Goal: Task Accomplishment & Management: Complete application form

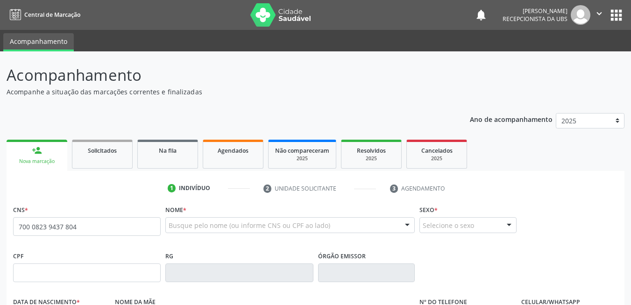
click at [26, 227] on input "700 0823 9437 804" at bounding box center [87, 226] width 148 height 19
type input "700 0082 3943 7804"
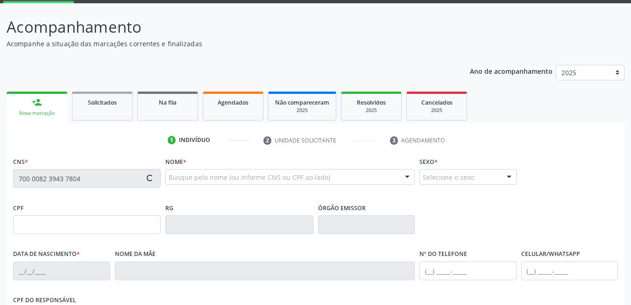
scroll to position [93, 0]
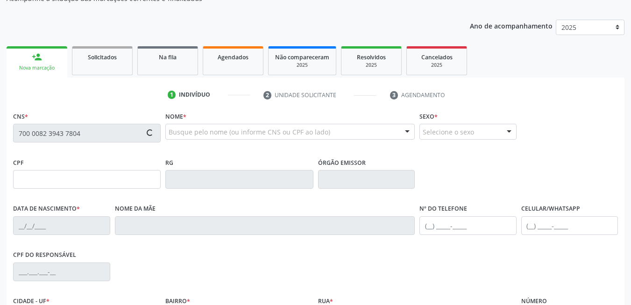
type input "149.361.264-62"
type input "3[DATE]"
type input "[PERSON_NAME]"
type input "[PHONE_NUMBER]"
type input "438"
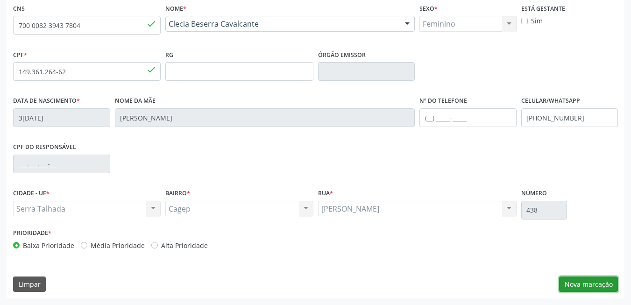
click at [596, 283] on button "Nova marcação" at bounding box center [588, 285] width 59 height 16
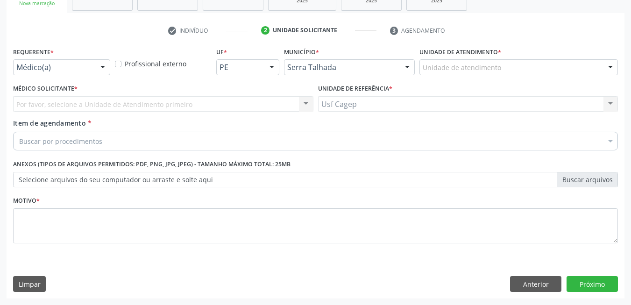
scroll to position [158, 0]
click at [98, 69] on div at bounding box center [103, 68] width 14 height 16
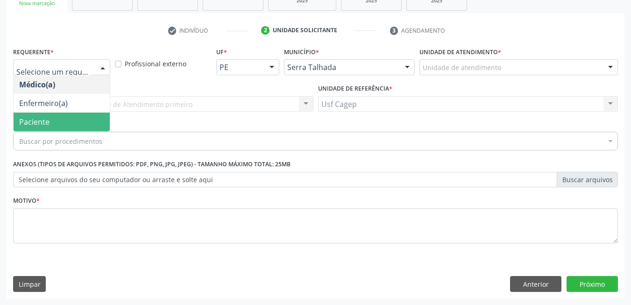
drag, startPoint x: 80, startPoint y: 114, endPoint x: 83, endPoint y: 130, distance: 16.1
click at [80, 114] on span "Paciente" at bounding box center [62, 122] width 96 height 19
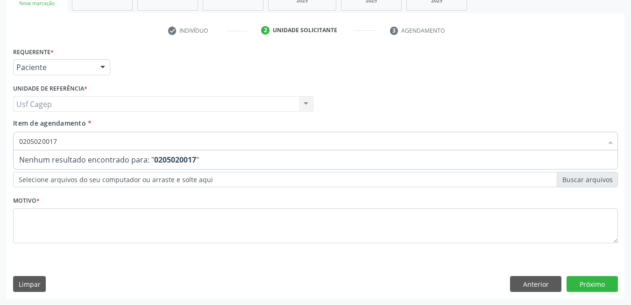
click at [83, 138] on input "0205020017" at bounding box center [310, 141] width 583 height 19
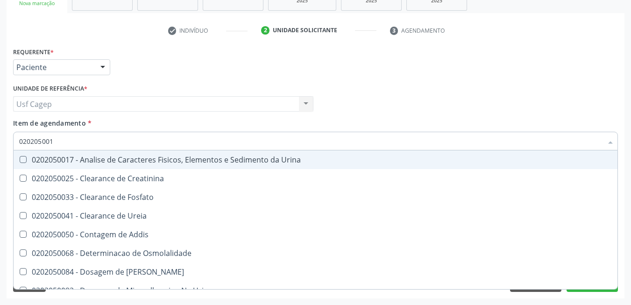
type input "0202050017"
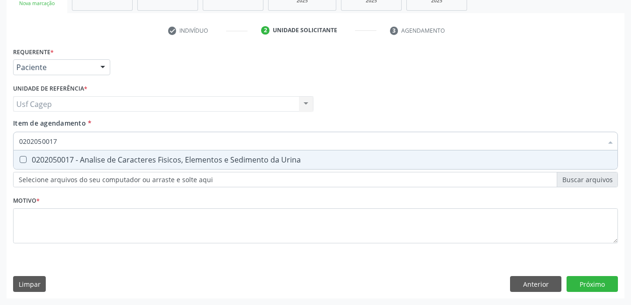
drag, startPoint x: 86, startPoint y: 163, endPoint x: 87, endPoint y: 147, distance: 15.9
click at [86, 162] on div "0202050017 - Analise de Caracteres Fisicos, Elementos e Sedimento da Urina" at bounding box center [315, 159] width 593 height 7
checkbox Urina "true"
click at [88, 143] on input "0202050017" at bounding box center [310, 141] width 583 height 19
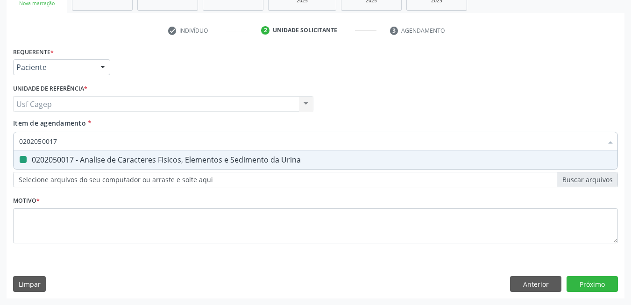
type input "0"
checkbox Urina "false"
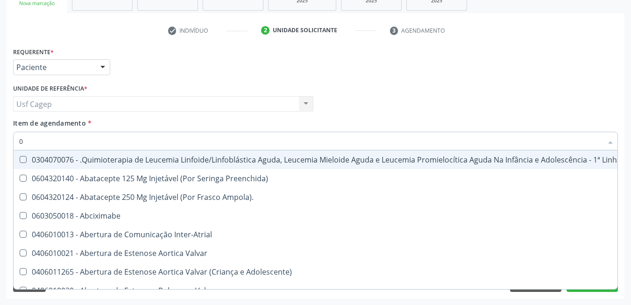
type input "02"
checkbox Coração "true"
checkbox Urina "false"
type input "020"
checkbox Fígado "true"
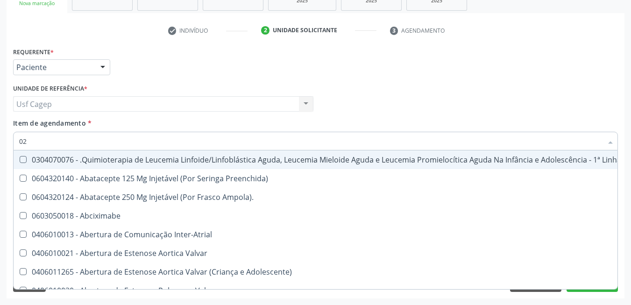
checkbox Coração "false"
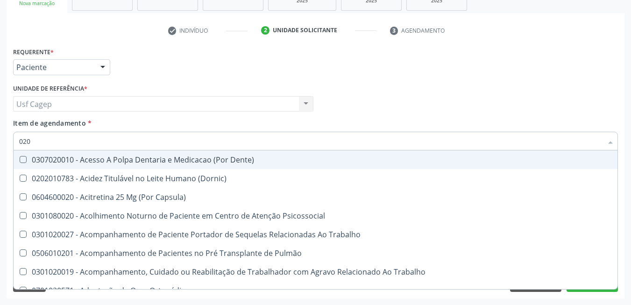
type input "0202"
checkbox Capsula\) "true"
checkbox Urina "false"
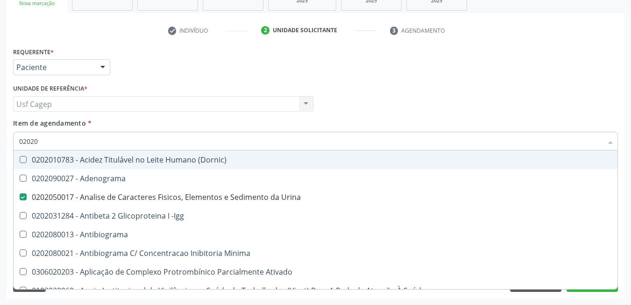
type input "020201"
checkbox Urina "false"
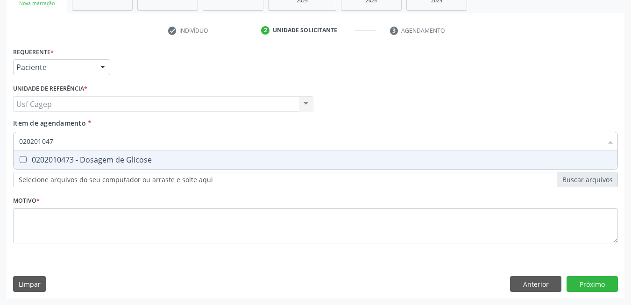
type input "0202010473"
click at [75, 161] on div "0202010473 - Dosagem de Glicose" at bounding box center [315, 159] width 593 height 7
checkbox Glicose "true"
click at [95, 142] on input "0202010473" at bounding box center [310, 141] width 583 height 19
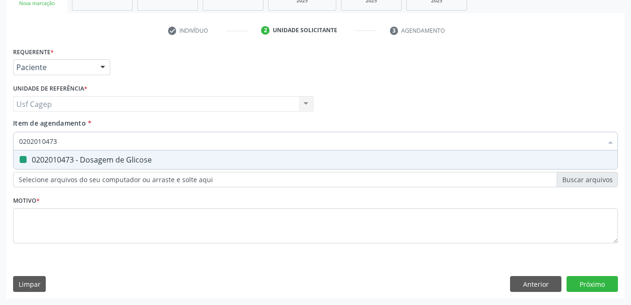
type input "0"
checkbox Glicose "false"
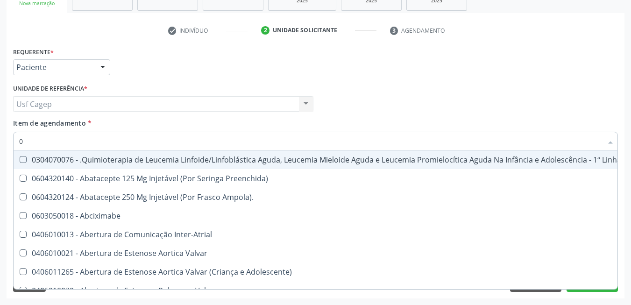
type input "02"
checkbox Coração "true"
checkbox Urina "false"
checkbox Bilateral "true"
type input "020"
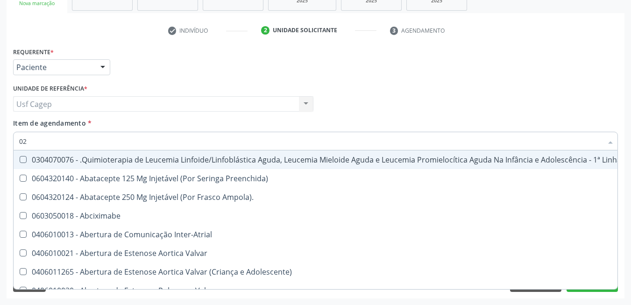
checkbox Fígado "true"
checkbox Coração "false"
checkbox Vagina "true"
checkbox Bilateral "false"
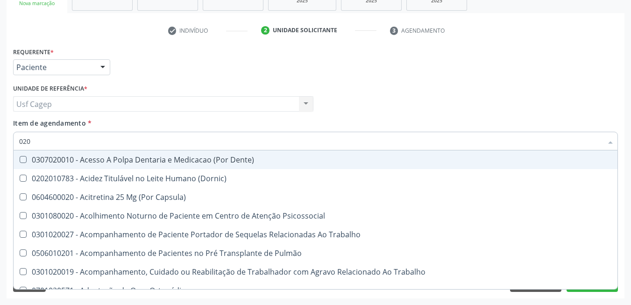
type input "0202"
checkbox Capsula\) "true"
checkbox Urina "false"
checkbox Laser "true"
checkbox Glicose "false"
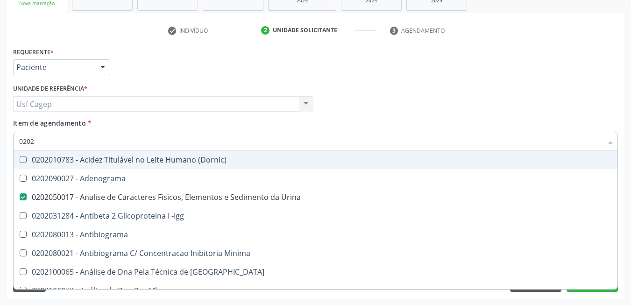
type input "02020"
checkbox Xi "true"
checkbox Glicose "false"
type input "020203"
checkbox Urina "false"
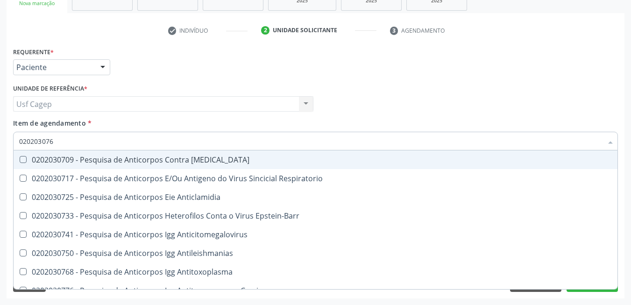
type input "0202030768"
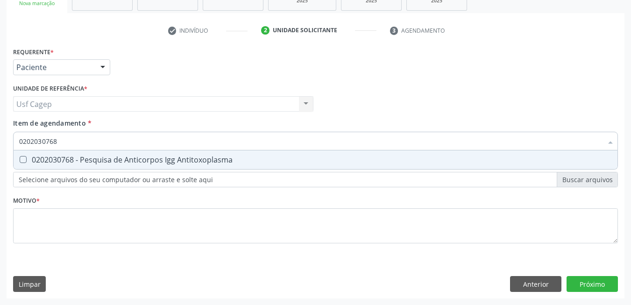
click at [99, 161] on div "0202030768 - Pesquisa de Anticorpos Igg Antitoxoplasma" at bounding box center [315, 159] width 593 height 7
checkbox Antitoxoplasma "true"
click at [102, 142] on input "0202030768" at bounding box center [310, 141] width 583 height 19
type input "02"
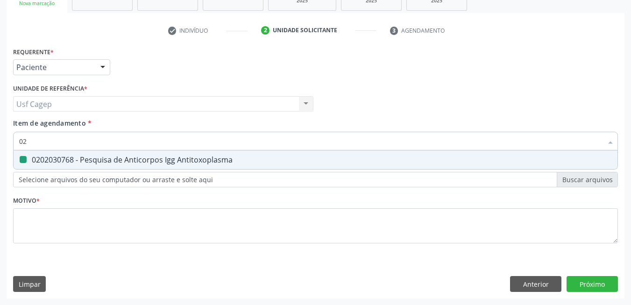
checkbox Antitoxoplasma "false"
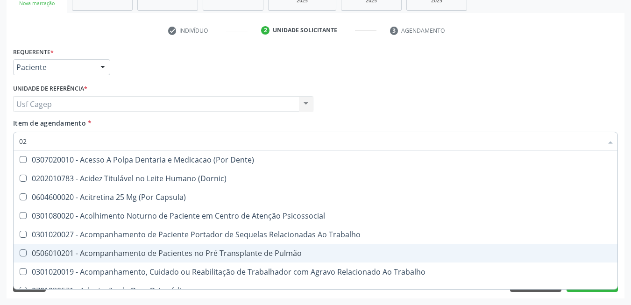
type input "020"
checkbox Urina "true"
checkbox Recombinante "false"
checkbox Glicose "true"
checkbox Segmento\) "false"
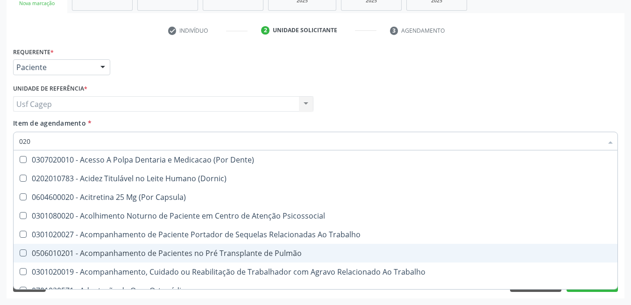
type input "0203"
checkbox Urina "false"
checkbox Implantavel "true"
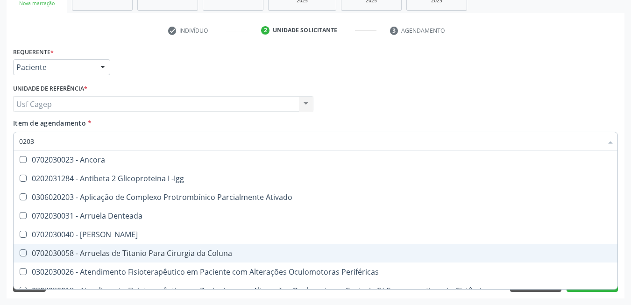
type input "020"
checkbox Biologica "true"
checkbox Antitoxoplasma "false"
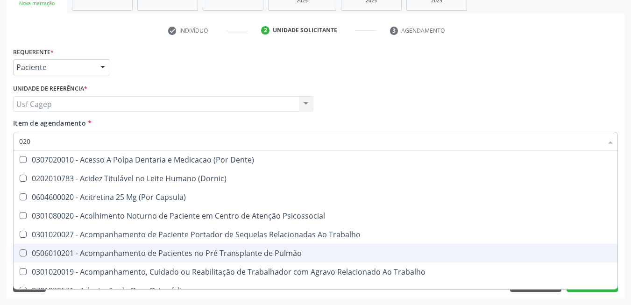
type input "0202"
checkbox Capsula\) "true"
checkbox Urina "false"
checkbox Laser "true"
checkbox Dosagens\) "true"
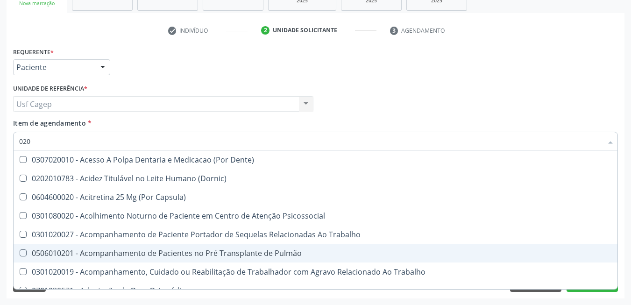
checkbox Glicose "false"
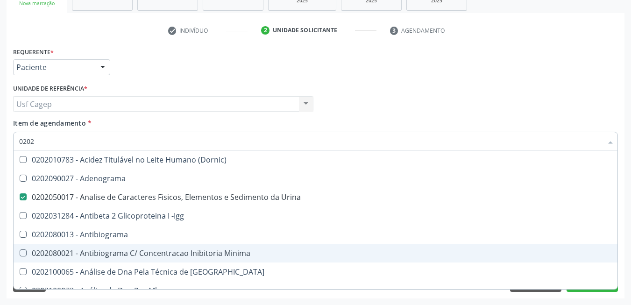
type input "02020"
checkbox Xi "true"
checkbox Glicose "false"
checkbox Carini "true"
checkbox Antitoxoplasma "false"
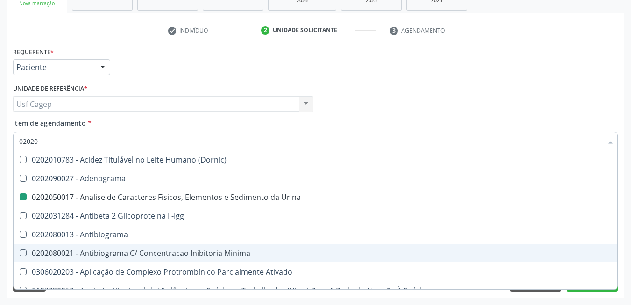
type input "020203"
checkbox Urina "false"
checkbox Anti-Achr "true"
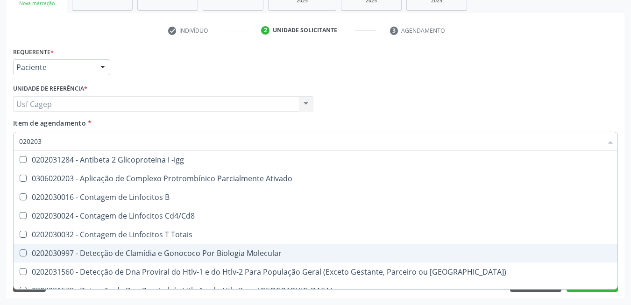
type input "0202030"
checkbox \(Ro\) "true"
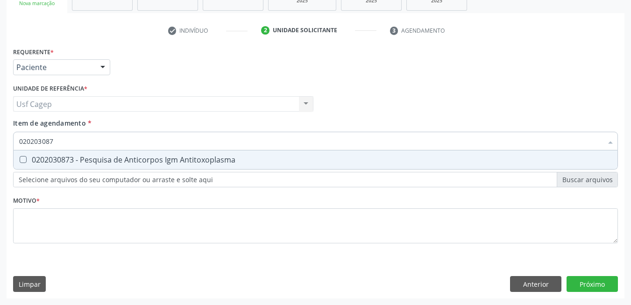
type input "0202030873"
click at [167, 163] on div "0202030873 - Pesquisa de Anticorpos Igm Antitoxoplasma" at bounding box center [315, 159] width 593 height 7
checkbox Antitoxoplasma "true"
click at [189, 137] on input "0202030873" at bounding box center [310, 141] width 583 height 19
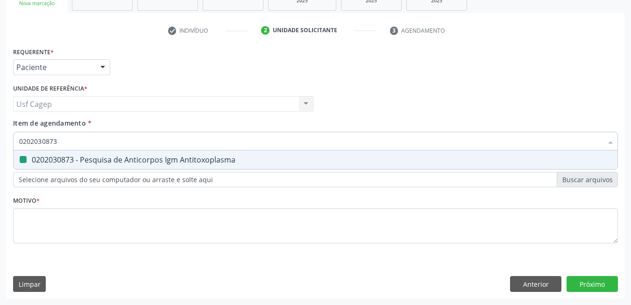
type input "0"
checkbox Antitoxoplasma "false"
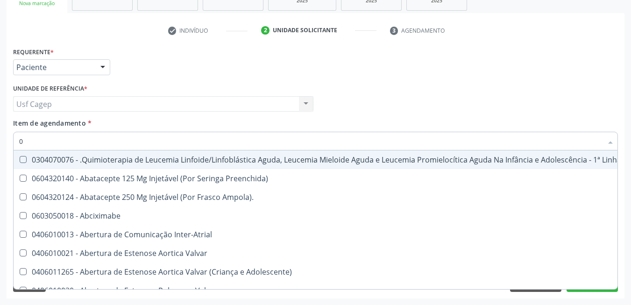
type input "02"
checkbox Coração "true"
checkbox Urina "false"
checkbox Bilateral "true"
type input "020"
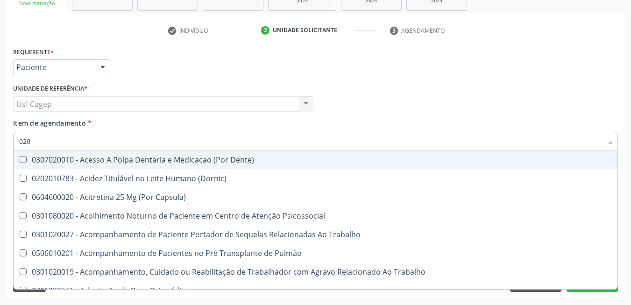
checkbox Urina "true"
checkbox Recombinante "false"
checkbox Glicose "true"
checkbox Segmento\) "false"
type input "0202"
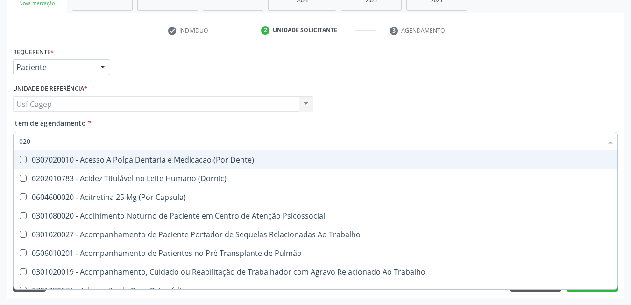
checkbox Capsula\) "true"
checkbox Urina "false"
checkbox Laser "true"
checkbox Dosagens\) "true"
checkbox Euglobulina "true"
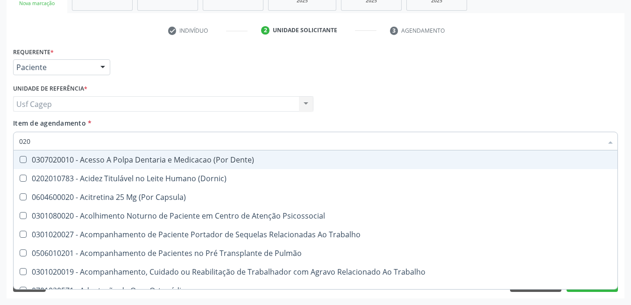
checkbox Glicose "false"
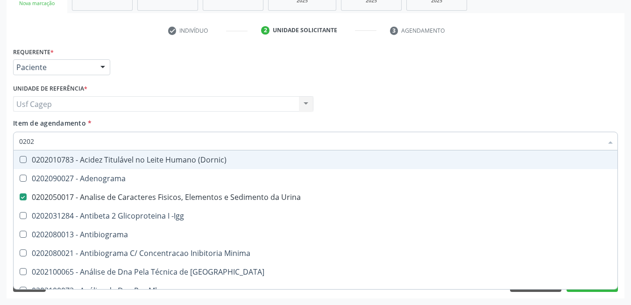
type input "02020"
checkbox Xi "true"
checkbox Glicose "false"
checkbox Carini "true"
checkbox Parceria\) "true"
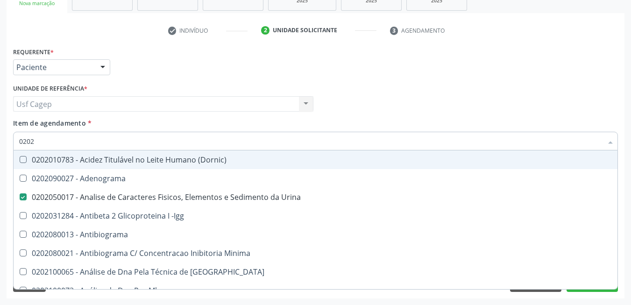
checkbox Antitoxoplasma "false"
type input "020206"
checkbox Urina "false"
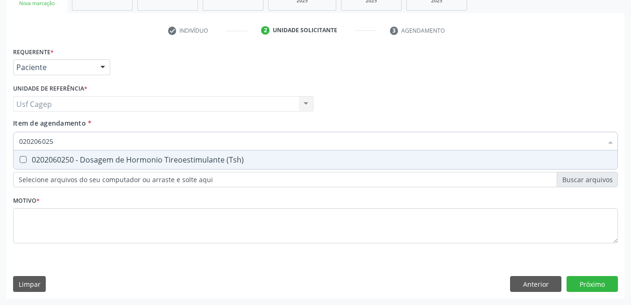
type input "0202060250"
drag, startPoint x: 186, startPoint y: 155, endPoint x: 187, endPoint y: 138, distance: 16.4
click at [187, 153] on span "0202060250 - Dosagem de Hormonio Tireoestimulante (Tsh)" at bounding box center [316, 159] width 604 height 19
checkbox \(Tsh\) "true"
click at [187, 137] on input "0202060250" at bounding box center [310, 141] width 583 height 19
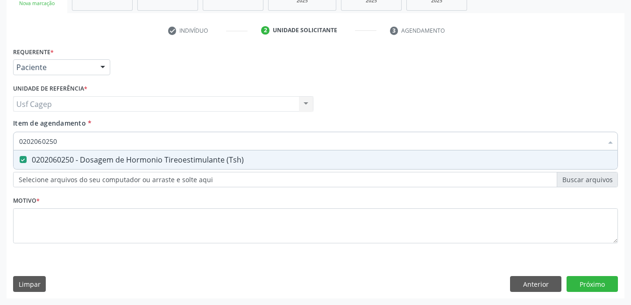
click at [187, 137] on input "0202060250" at bounding box center [310, 141] width 583 height 19
type input "0"
checkbox \(Tsh\) "false"
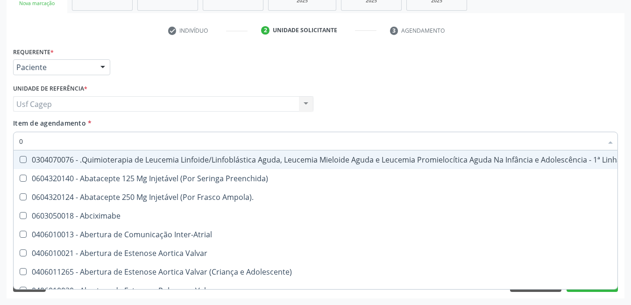
type input "02"
checkbox Coração "true"
checkbox Urina "false"
checkbox Bilateral "true"
checkbox Simples "true"
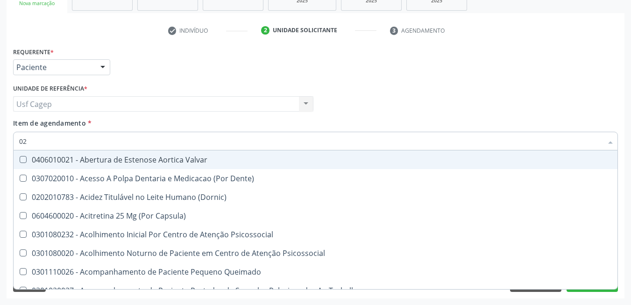
type input "020"
checkbox Terapeutica "true"
checkbox Urina "false"
checkbox \(Qualitativo\) "true"
checkbox Hormonais "true"
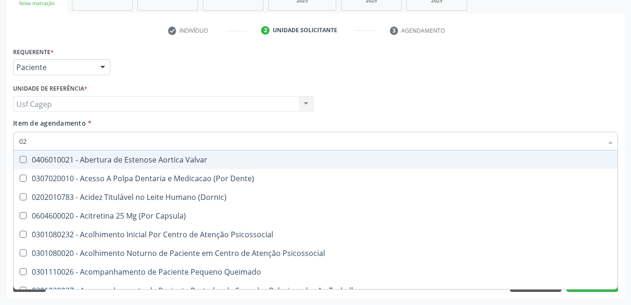
checkbox Glicose "false"
checkbox \(Tsh\) "false"
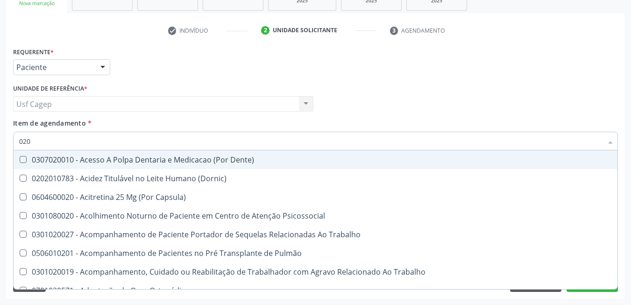
type input "0202"
checkbox Capsula\) "true"
checkbox Urina "false"
checkbox Laser "true"
checkbox Drogas "true"
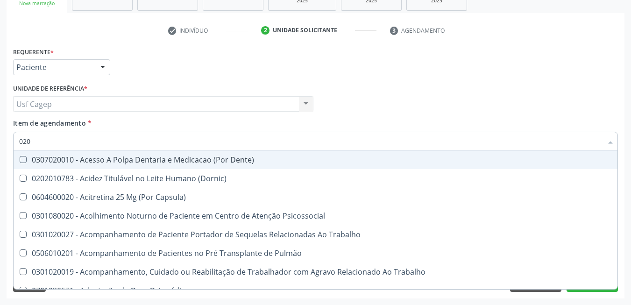
checkbox Dosagens\) "true"
checkbox Euglobulina "true"
checkbox Glicose "false"
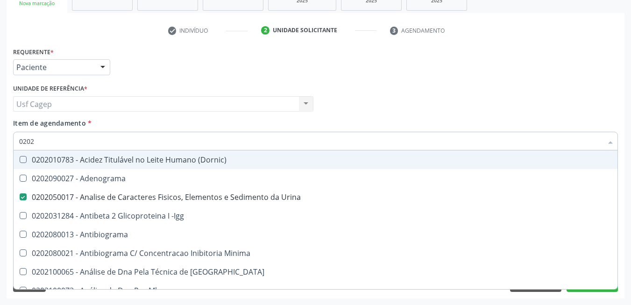
type input "02020"
checkbox Xi "true"
checkbox Esperma "true"
checkbox Glicose "false"
checkbox \(Tsh\) "false"
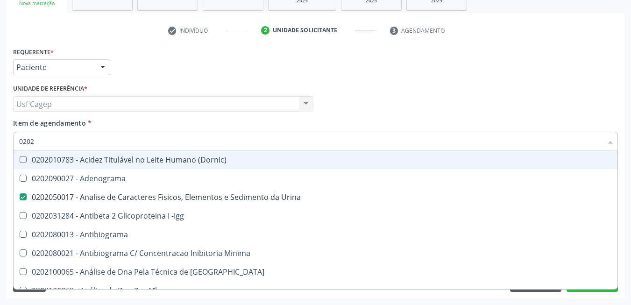
checkbox Carini "true"
checkbox Parceria\) "true"
checkbox Antitoxoplasma "false"
type input "020201"
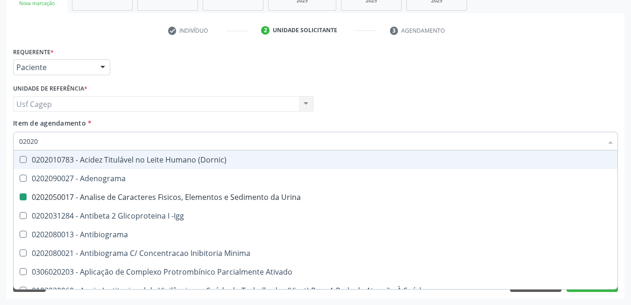
checkbox Urina "false"
checkbox T3 "true"
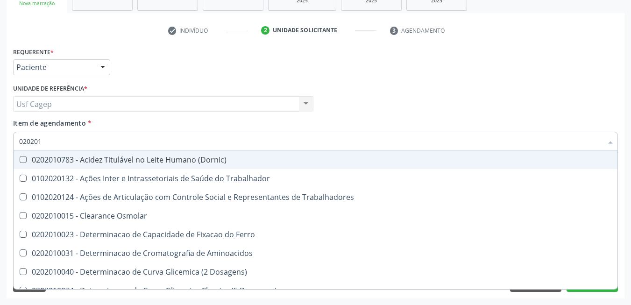
type input "0202010"
checkbox II "true"
checkbox Glicose "false"
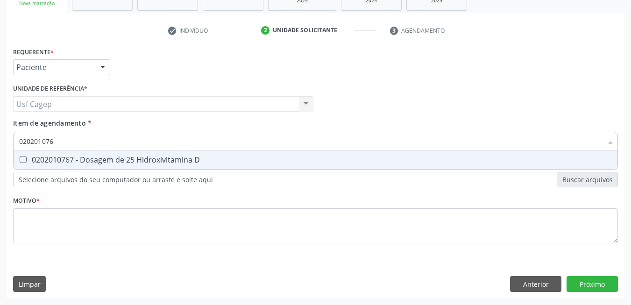
type input "0202010767"
click at [191, 160] on div "0202010767 - Dosagem de 25 Hidroxivitamina D" at bounding box center [315, 159] width 593 height 7
checkbox D "true"
click at [190, 142] on input "0202010767" at bounding box center [310, 141] width 583 height 19
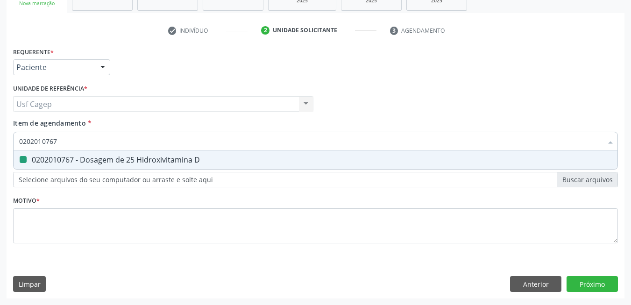
type input "0"
checkbox D "false"
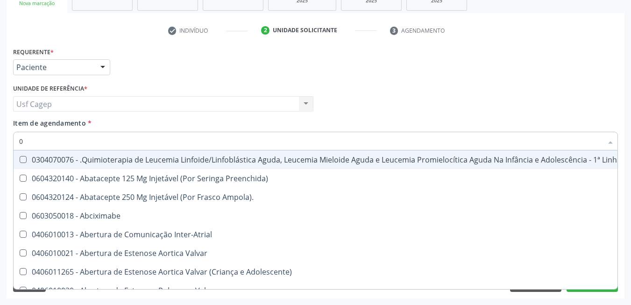
type input "02"
checkbox Coração "true"
checkbox Urina "false"
checkbox Venosa "true"
checkbox Bilateral "true"
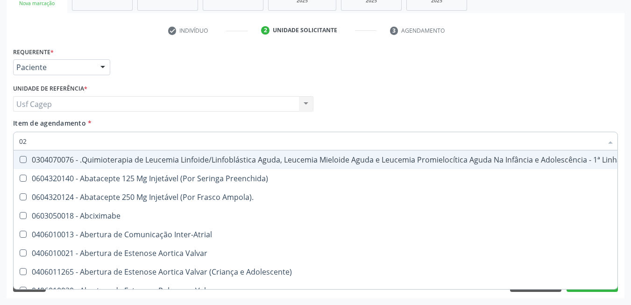
checkbox Simples "true"
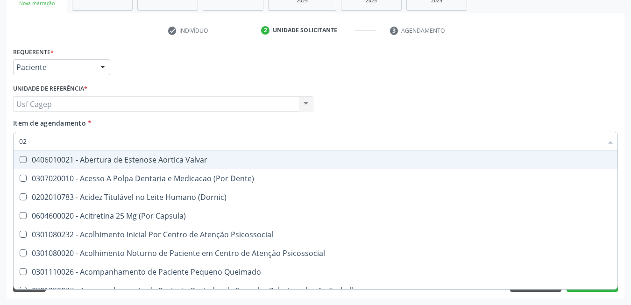
type input "020"
checkbox Terapeutica "true"
checkbox Urina "false"
checkbox Joelho "true"
checkbox \(Qualitativo\) "true"
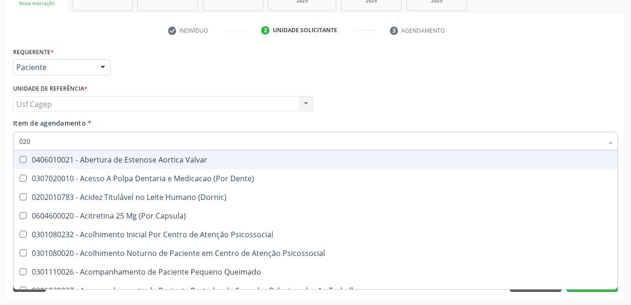
checkbox Hormonais "true"
checkbox D "false"
checkbox Glicose "false"
checkbox \(Tsh\) "false"
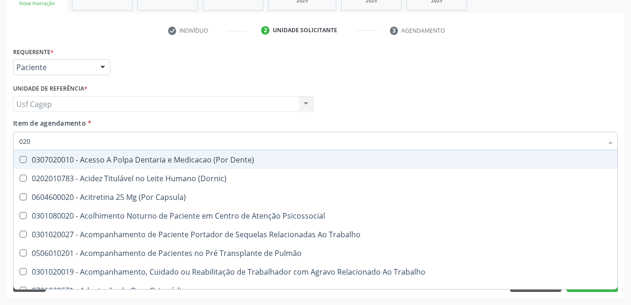
type input "0202"
checkbox Capsula\) "true"
checkbox Urina "false"
checkbox Psicossocial "true"
checkbox Laser "true"
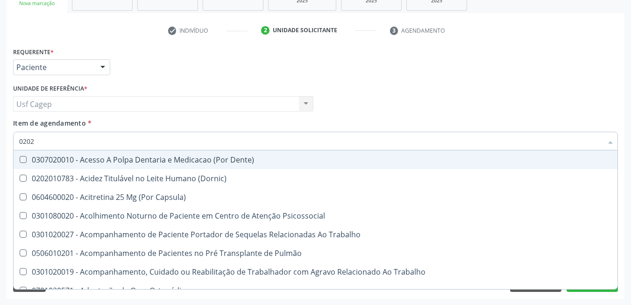
checkbox Drogas "true"
checkbox Dosagens\) "true"
checkbox Euglobulina "true"
checkbox D "false"
checkbox Glicose "false"
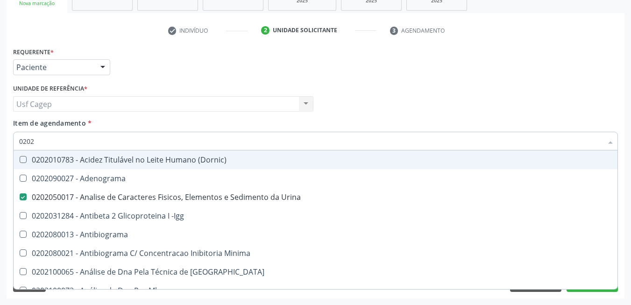
type input "02020"
checkbox Ivy "true"
checkbox D "false"
checkbox Xi "true"
checkbox Esperma "true"
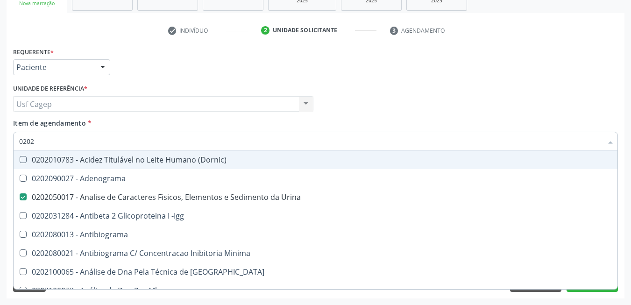
checkbox Glicose "false"
checkbox \(Tsh\) "false"
checkbox Carini "true"
checkbox Parceria\) "true"
checkbox Antitoxoplasma "false"
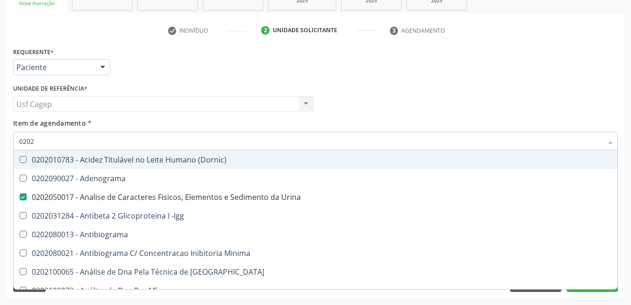
checkbox Antitoxoplasma "false"
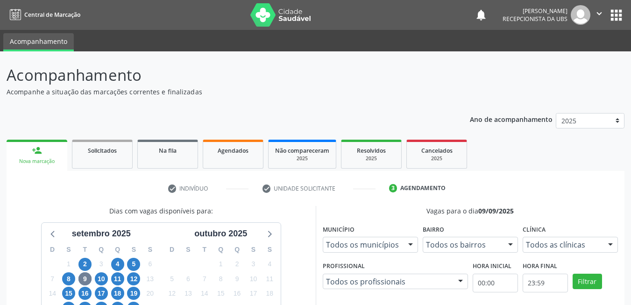
scroll to position [143, 0]
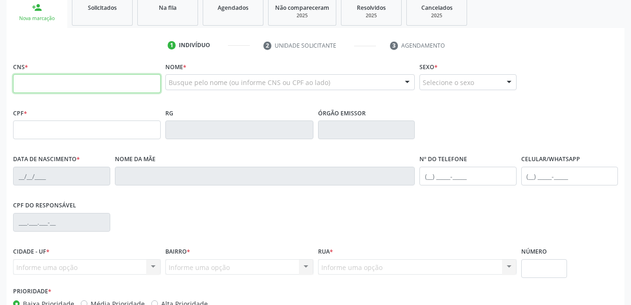
scroll to position [143, 0]
